Goal: Task Accomplishment & Management: Manage account settings

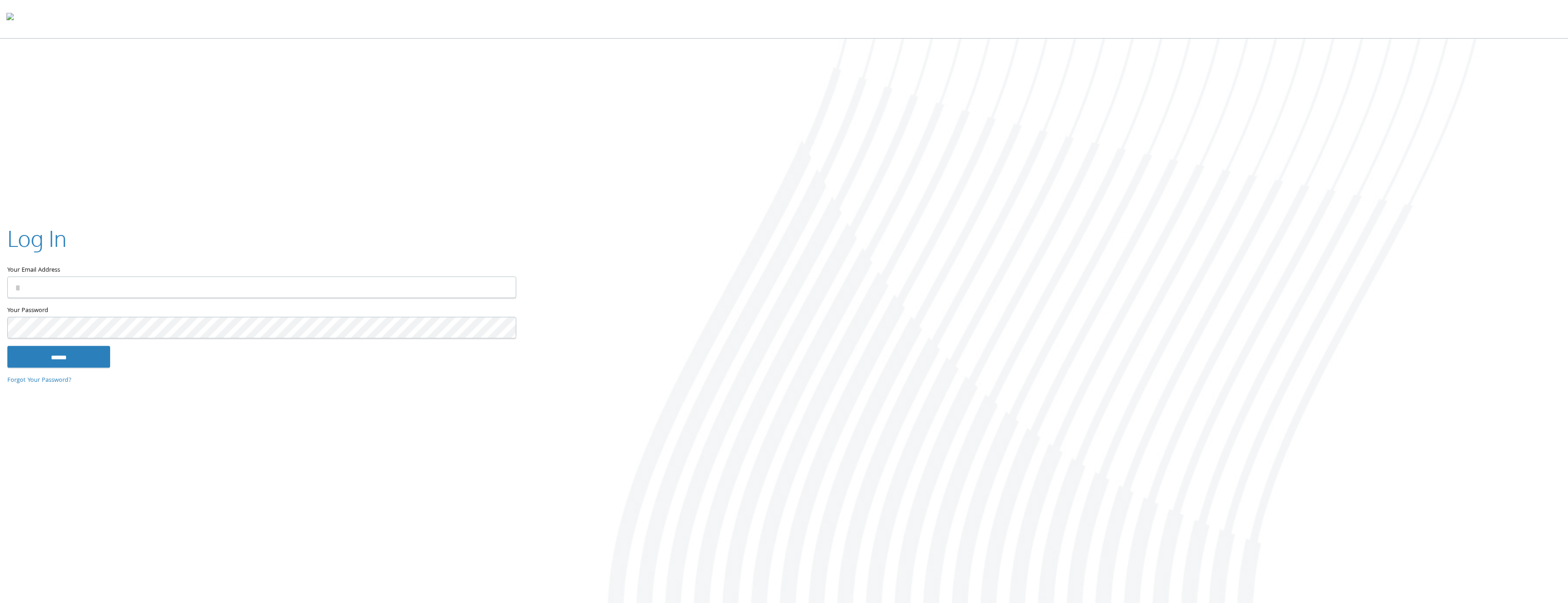
click at [516, 289] on nordpass-icon at bounding box center [516, 289] width 0 height 8
click at [0, 602] on nordpass-autofill-portal at bounding box center [0, 605] width 0 height 0
type input "**********"
click at [73, 353] on input "******" at bounding box center [58, 357] width 102 height 22
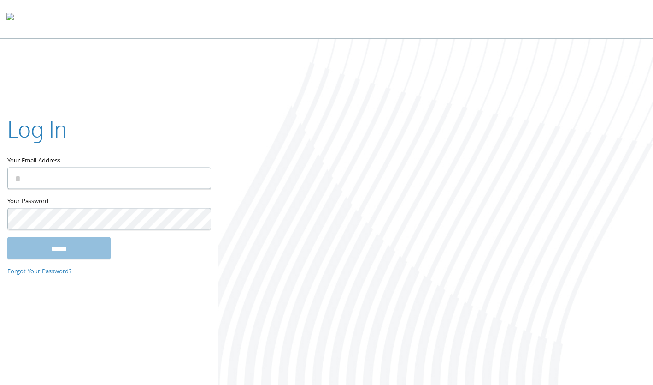
click at [347, 126] on div at bounding box center [436, 213] width 436 height 348
click at [597, 123] on div at bounding box center [436, 213] width 436 height 348
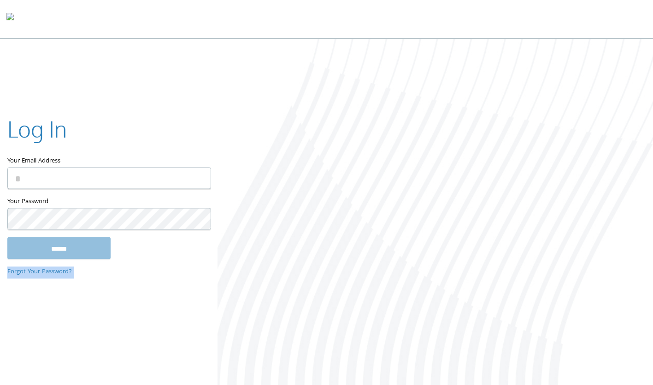
click at [597, 123] on div at bounding box center [436, 213] width 436 height 348
click at [353, 275] on div at bounding box center [436, 213] width 436 height 348
click at [525, 110] on div at bounding box center [436, 213] width 436 height 348
drag, startPoint x: 525, startPoint y: 110, endPoint x: 492, endPoint y: 163, distance: 61.9
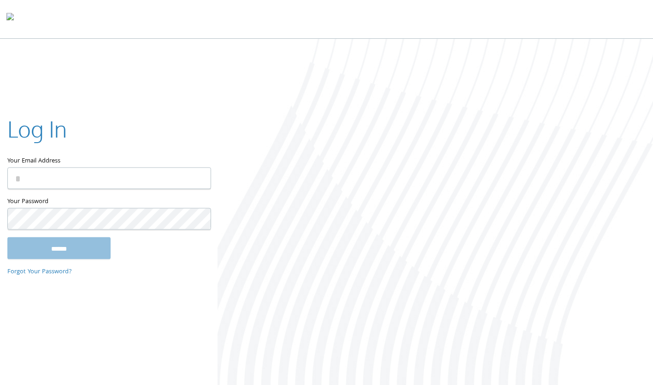
click at [492, 163] on div at bounding box center [436, 213] width 436 height 348
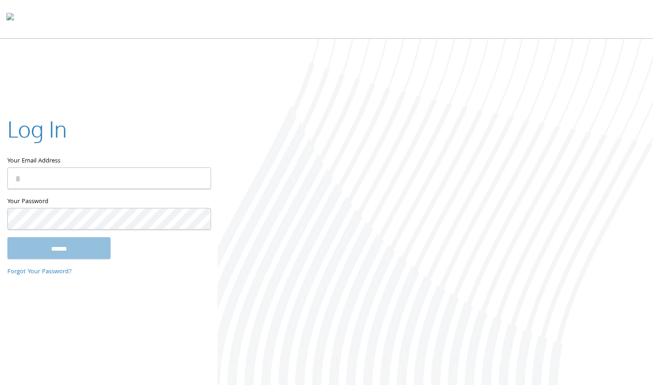
drag, startPoint x: 492, startPoint y: 163, endPoint x: 499, endPoint y: 116, distance: 47.2
click at [499, 116] on div at bounding box center [436, 213] width 436 height 348
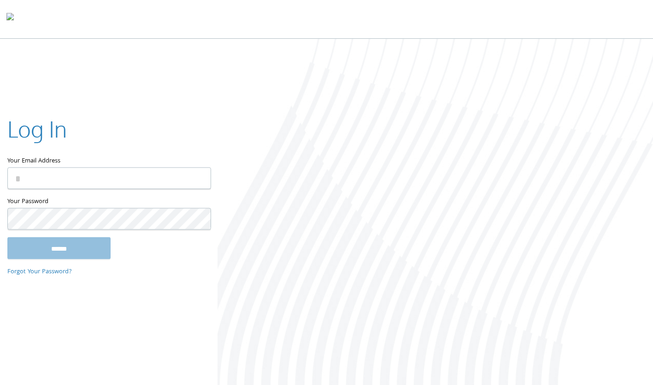
click at [499, 116] on div at bounding box center [436, 213] width 436 height 348
drag, startPoint x: 499, startPoint y: 116, endPoint x: 492, endPoint y: 101, distance: 17.5
click at [492, 101] on div at bounding box center [436, 213] width 436 height 348
drag, startPoint x: 492, startPoint y: 101, endPoint x: 511, endPoint y: 4, distance: 98.8
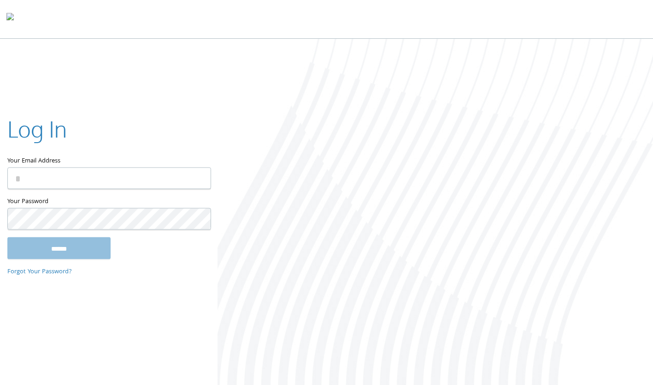
click at [511, 3] on div at bounding box center [326, 19] width 653 height 39
drag, startPoint x: 511, startPoint y: 3, endPoint x: 518, endPoint y: 12, distance: 10.9
click at [518, 12] on div at bounding box center [326, 19] width 653 height 39
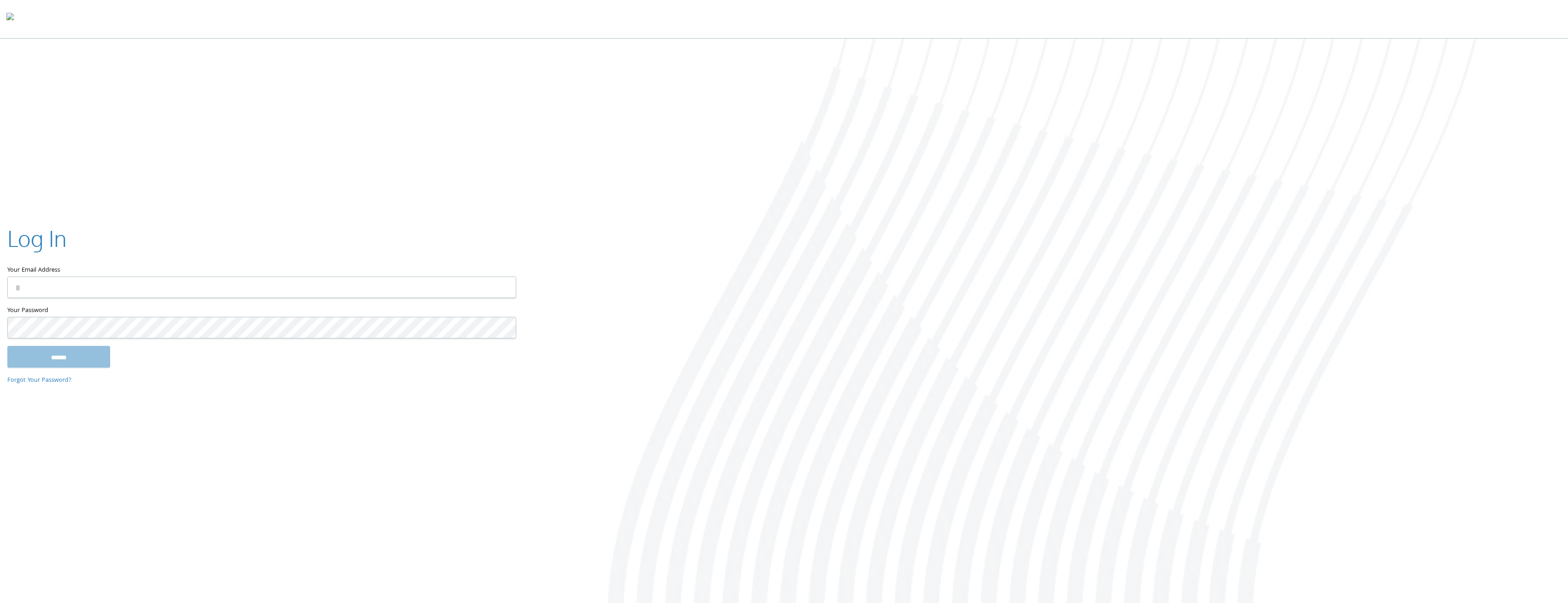
drag, startPoint x: 458, startPoint y: 269, endPoint x: 818, endPoint y: 599, distance: 488.4
click at [650, 382] on div at bounding box center [1045, 321] width 1045 height 566
drag, startPoint x: 421, startPoint y: 187, endPoint x: 463, endPoint y: 209, distance: 47.4
click at [421, 188] on div "Log In Your Email Address Your Password This field is required ****** Forgot Yo…" at bounding box center [784, 321] width 1568 height 566
click at [650, 316] on div at bounding box center [1045, 321] width 1045 height 566
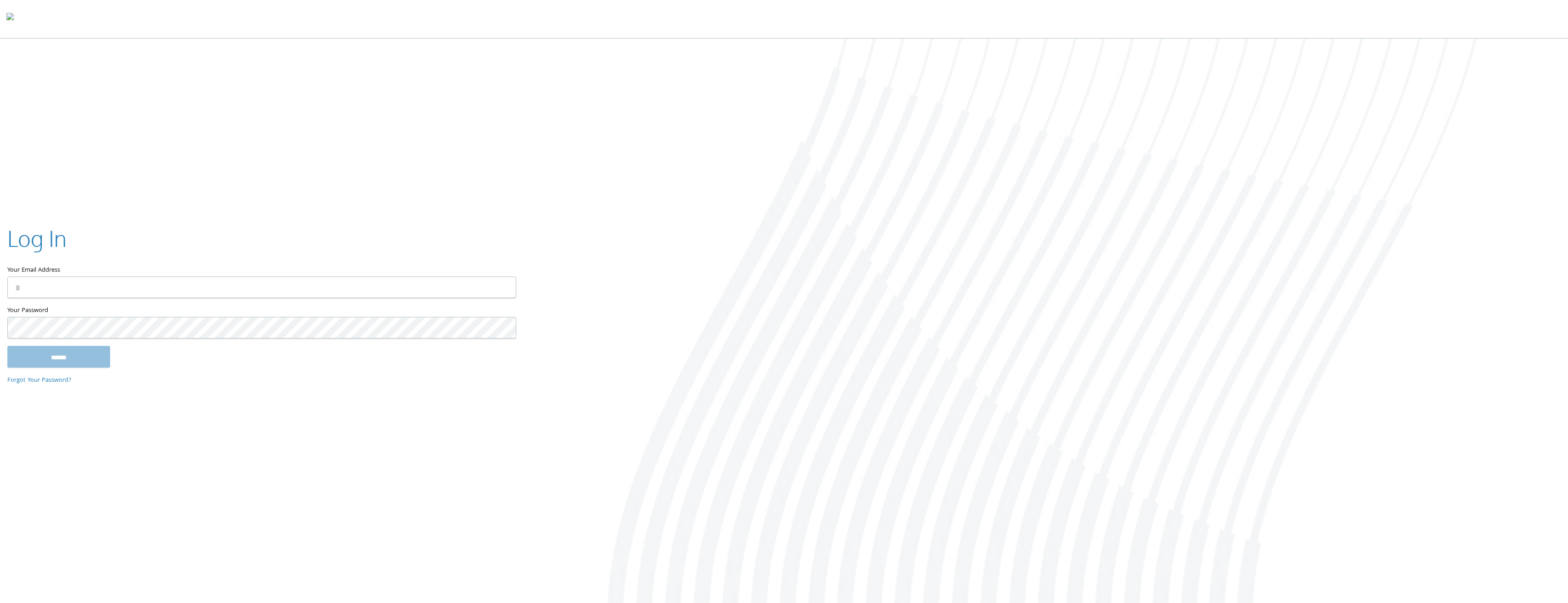
click at [650, 317] on div at bounding box center [1045, 321] width 1045 height 566
click at [0, 382] on nordpass-portal at bounding box center [0, 605] width 0 height 0
type input "**********"
